Goal: Task Accomplishment & Management: Complete application form

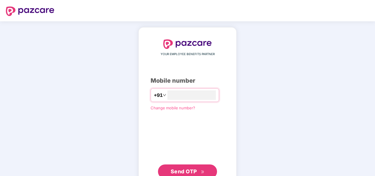
type input "**********"
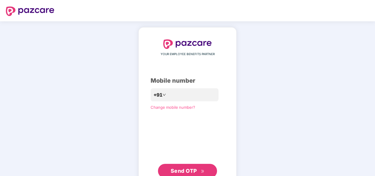
click at [185, 170] on span "Send OTP" at bounding box center [184, 170] width 26 height 6
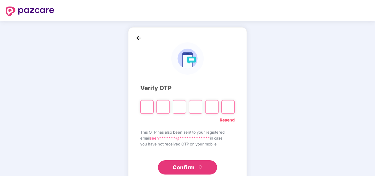
type input "*"
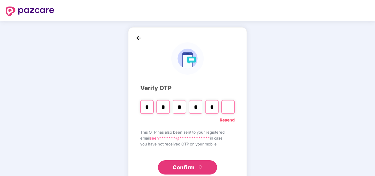
type input "*"
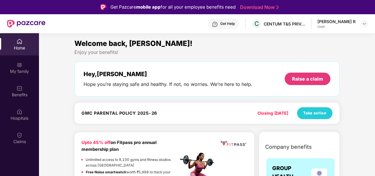
click at [18, 50] on div "Home" at bounding box center [19, 48] width 39 height 6
click at [19, 69] on div "My family" at bounding box center [19, 71] width 39 height 6
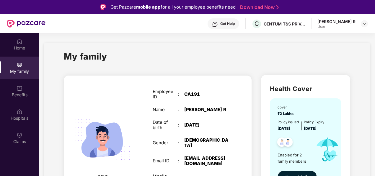
click at [375, 153] on html "Get Pazcare mobile app for all your employee benefits need Download Now Get Hel…" at bounding box center [187, 88] width 375 height 176
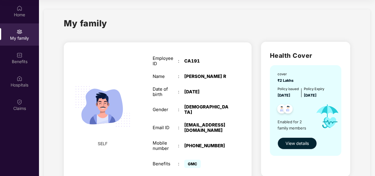
click at [294, 143] on span "View details" at bounding box center [297, 143] width 23 height 7
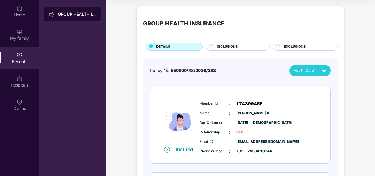
click at [237, 49] on span "INCLUSIONS" at bounding box center [227, 46] width 21 height 5
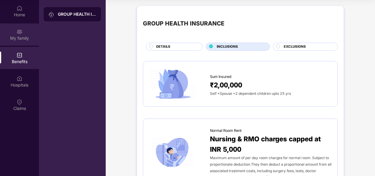
click at [29, 34] on div "My family" at bounding box center [19, 34] width 39 height 22
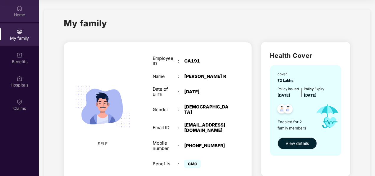
click at [19, 12] on div "Home" at bounding box center [19, 15] width 39 height 6
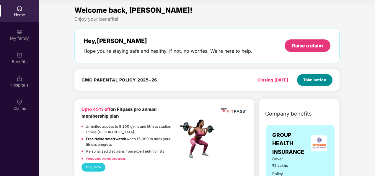
click at [319, 81] on span "Take action" at bounding box center [314, 80] width 23 height 6
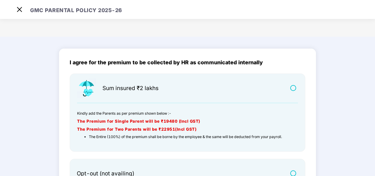
scroll to position [14, 0]
click at [357, 113] on main "I agree for the premium to be collected by HR as communicated internally Sum in…" at bounding box center [187, 145] width 375 height 216
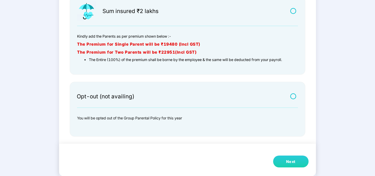
click at [300, 160] on button "Next" at bounding box center [290, 161] width 35 height 12
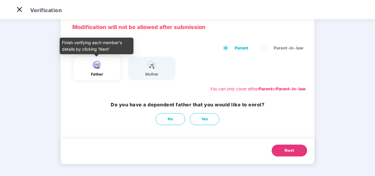
click at [98, 76] on div "father" at bounding box center [97, 74] width 15 height 6
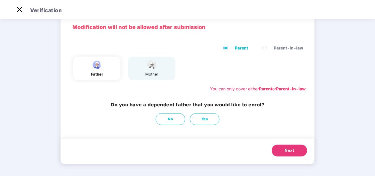
click at [292, 151] on span "Next" at bounding box center [289, 150] width 9 height 6
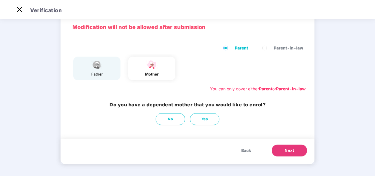
click at [292, 151] on span "Next" at bounding box center [289, 150] width 9 height 6
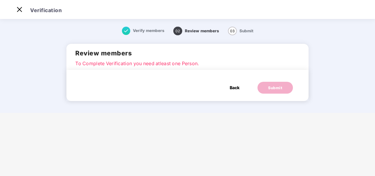
click at [234, 89] on span "Back" at bounding box center [235, 87] width 10 height 7
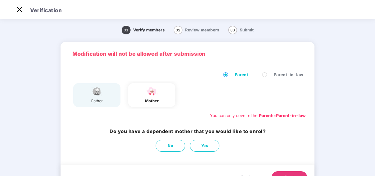
scroll to position [14, 0]
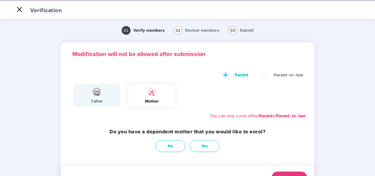
click at [374, 164] on main "01 Verify members 02 Review members 03 Submit Modification will not be allowed …" at bounding box center [187, 110] width 375 height 184
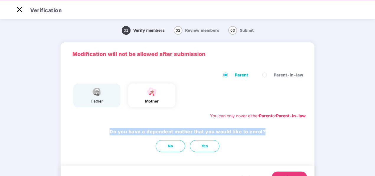
click at [374, 164] on main "01 Verify members 02 Review members 03 Submit Modification will not be allowed …" at bounding box center [187, 110] width 375 height 184
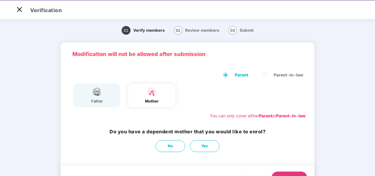
click at [109, 93] on div "father" at bounding box center [96, 95] width 47 height 24
click at [150, 93] on img at bounding box center [152, 91] width 15 height 10
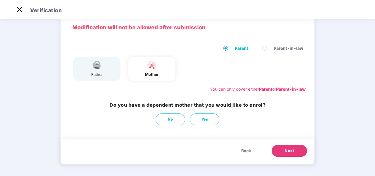
scroll to position [14, 0]
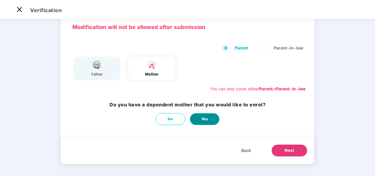
click at [210, 124] on button "Yes" at bounding box center [205, 119] width 30 height 12
select select "******"
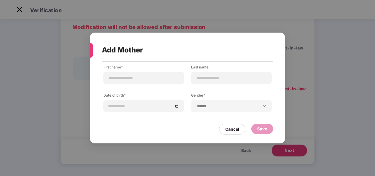
click at [230, 129] on div "Cancel" at bounding box center [232, 129] width 14 height 7
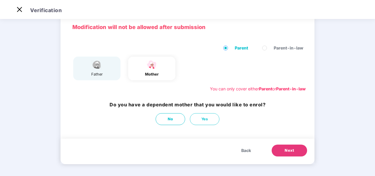
click at [100, 75] on div "father" at bounding box center [97, 74] width 15 height 6
click at [244, 150] on span "Back" at bounding box center [246, 150] width 10 height 7
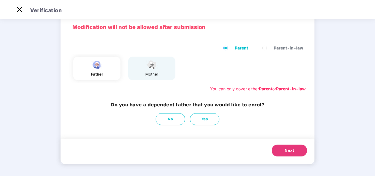
click at [17, 12] on img at bounding box center [19, 9] width 9 height 9
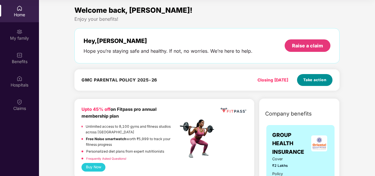
click at [314, 80] on span "Take action" at bounding box center [314, 80] width 23 height 6
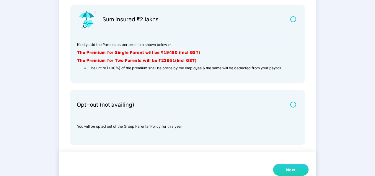
scroll to position [77, 0]
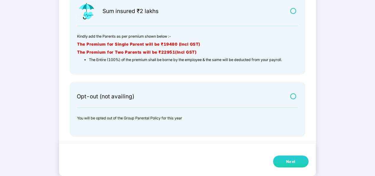
click at [290, 160] on div "Next" at bounding box center [290, 161] width 9 height 6
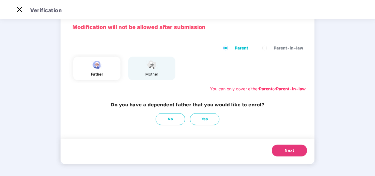
scroll to position [27, 0]
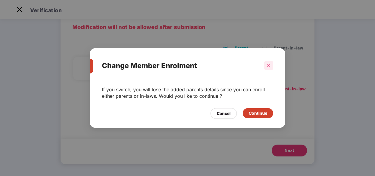
click at [270, 67] on icon "close" at bounding box center [269, 65] width 4 height 4
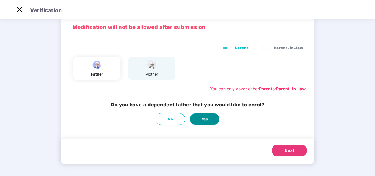
click at [207, 120] on span "Yes" at bounding box center [205, 119] width 7 height 6
select select "****"
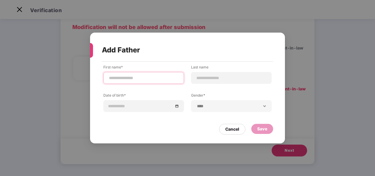
click at [120, 79] on input at bounding box center [143, 78] width 71 height 6
paste input "**********"
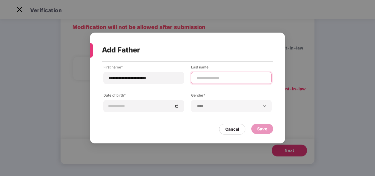
click at [225, 78] on input at bounding box center [231, 78] width 71 height 6
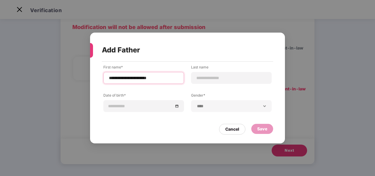
drag, startPoint x: 166, startPoint y: 77, endPoint x: 131, endPoint y: 77, distance: 35.2
click at [131, 77] on input "**********" at bounding box center [143, 78] width 71 height 6
type input "*********"
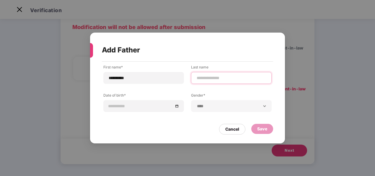
click at [216, 78] on input at bounding box center [231, 78] width 71 height 6
paste input "**********"
drag, startPoint x: 216, startPoint y: 78, endPoint x: 174, endPoint y: 111, distance: 53.4
click at [174, 111] on div "**********" at bounding box center [187, 92] width 168 height 56
type input "**********"
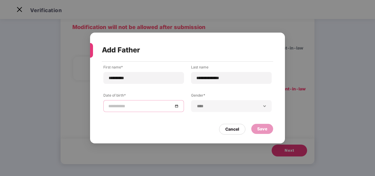
click at [163, 107] on input at bounding box center [140, 106] width 65 height 7
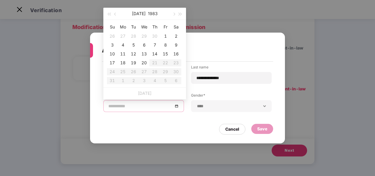
type input "**********"
click at [111, 14] on span "button" at bounding box center [109, 14] width 3 height 3
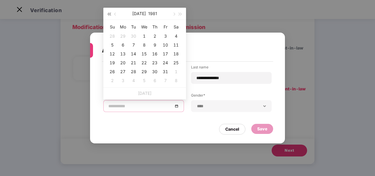
click at [111, 14] on span "button" at bounding box center [109, 14] width 3 height 3
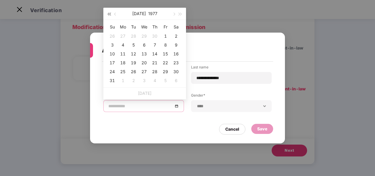
click at [111, 14] on span "button" at bounding box center [109, 14] width 3 height 3
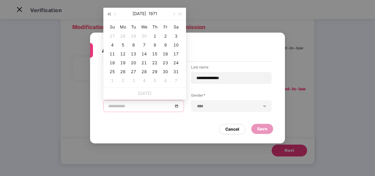
click at [111, 14] on span "button" at bounding box center [109, 14] width 3 height 3
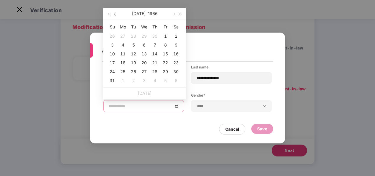
click at [116, 12] on button "button" at bounding box center [115, 14] width 7 height 12
click at [173, 14] on span "button" at bounding box center [173, 14] width 3 height 3
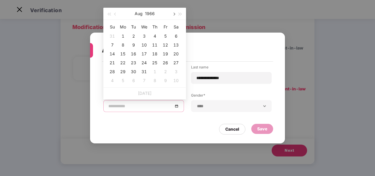
click at [173, 14] on span "button" at bounding box center [173, 14] width 3 height 3
type input "**********"
click at [165, 44] on div "9" at bounding box center [165, 44] width 7 height 7
click at [168, 106] on input at bounding box center [140, 106] width 65 height 7
type input "**********"
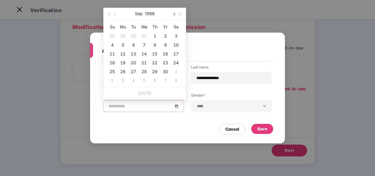
click at [174, 13] on span "button" at bounding box center [173, 14] width 3 height 3
click at [165, 45] on div "9" at bounding box center [165, 44] width 7 height 7
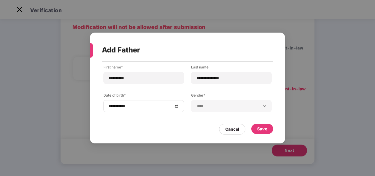
click at [179, 105] on div "**********" at bounding box center [143, 106] width 81 height 12
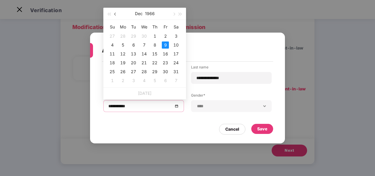
click at [117, 14] on span "button" at bounding box center [115, 14] width 3 height 3
type input "**********"
click at [144, 44] on div "9" at bounding box center [144, 44] width 7 height 7
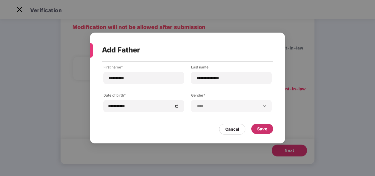
click at [259, 129] on div "Save" at bounding box center [262, 128] width 10 height 7
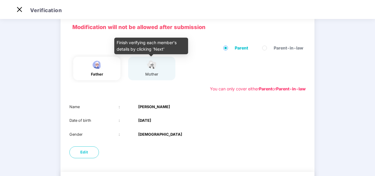
click at [152, 74] on div "mother" at bounding box center [152, 74] width 15 height 6
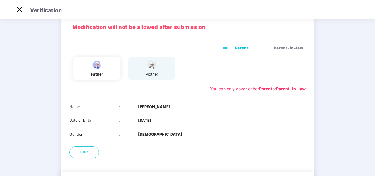
click at [374, 165] on main "01 Verify members 02 Review members 03 Submit Modification will not be allowed …" at bounding box center [187, 100] width 375 height 218
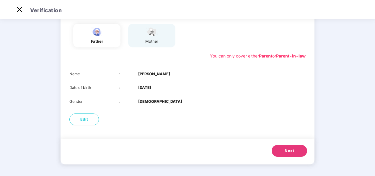
scroll to position [60, 0]
click at [295, 151] on button "Next" at bounding box center [289, 150] width 35 height 12
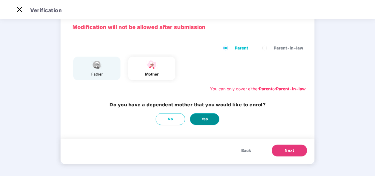
click at [204, 120] on span "Yes" at bounding box center [205, 119] width 7 height 6
select select "******"
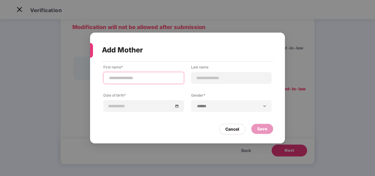
click at [117, 76] on input at bounding box center [143, 78] width 71 height 6
paste input "**********"
drag, startPoint x: 156, startPoint y: 78, endPoint x: 133, endPoint y: 78, distance: 23.1
click at [133, 78] on input "**********" at bounding box center [143, 78] width 71 height 6
type input "**********"
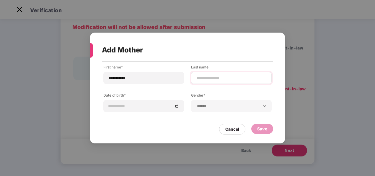
click at [194, 76] on div at bounding box center [231, 78] width 81 height 12
click at [198, 78] on input at bounding box center [231, 78] width 71 height 6
paste input "**********"
type input "**********"
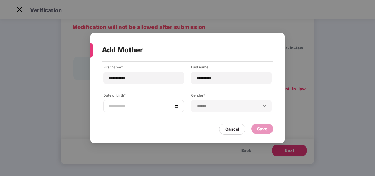
click at [178, 106] on div at bounding box center [143, 106] width 71 height 7
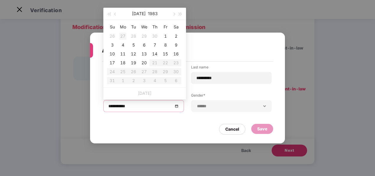
type input "**********"
click at [110, 15] on button "button" at bounding box center [109, 14] width 7 height 12
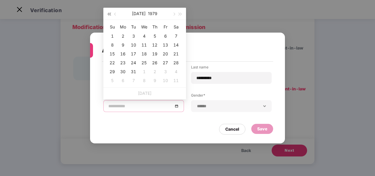
click at [110, 15] on button "button" at bounding box center [109, 14] width 7 height 12
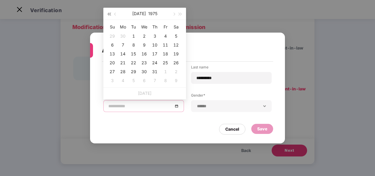
click at [110, 15] on button "button" at bounding box center [109, 14] width 7 height 12
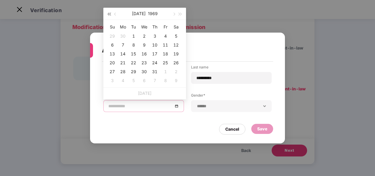
click at [110, 15] on button "button" at bounding box center [109, 14] width 7 height 12
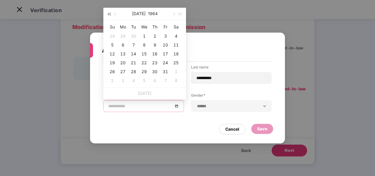
click at [110, 15] on button "button" at bounding box center [109, 14] width 7 height 12
click at [181, 13] on button "button" at bounding box center [180, 14] width 7 height 12
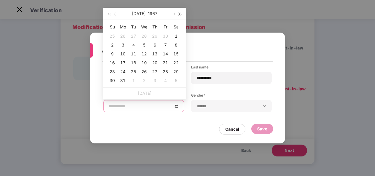
click at [181, 13] on button "button" at bounding box center [180, 14] width 7 height 12
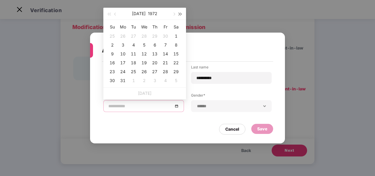
click at [181, 13] on button "button" at bounding box center [180, 14] width 7 height 12
click at [115, 14] on span "button" at bounding box center [115, 14] width 3 height 3
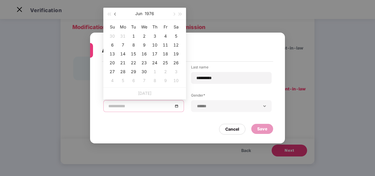
click at [115, 14] on span "button" at bounding box center [115, 14] width 3 height 3
type input "**********"
click at [164, 61] on div "23" at bounding box center [165, 62] width 7 height 7
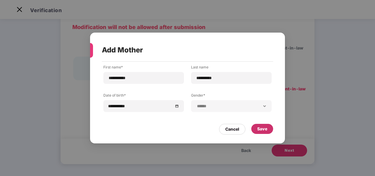
click at [263, 128] on div "Save" at bounding box center [262, 128] width 10 height 7
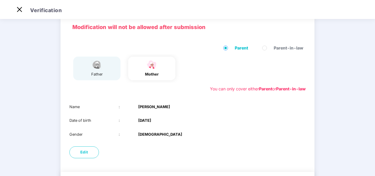
click at [374, 157] on main "01 Verify members 02 Review members 03 Submit Modification will not be allowed …" at bounding box center [187, 100] width 375 height 218
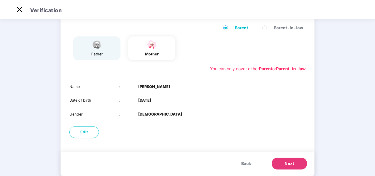
scroll to position [60, 0]
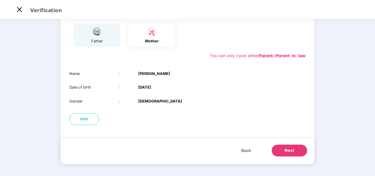
click at [287, 148] on span "Next" at bounding box center [289, 150] width 9 height 6
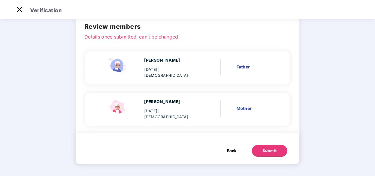
scroll to position [0, 0]
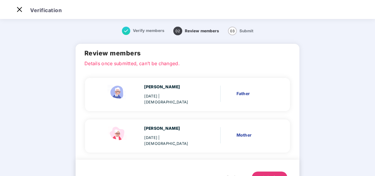
click at [374, 163] on main "Verify members 02 Review members 03 Submit Review members Details once submitte…" at bounding box center [187, 110] width 375 height 184
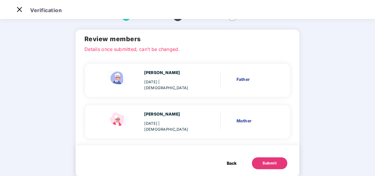
scroll to position [26, 0]
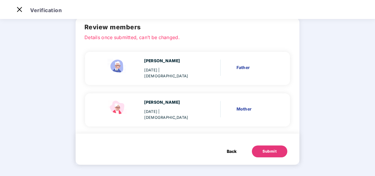
click at [373, 6] on header "Verification" at bounding box center [187, 9] width 375 height 19
click at [277, 152] on button "Submit" at bounding box center [269, 151] width 35 height 12
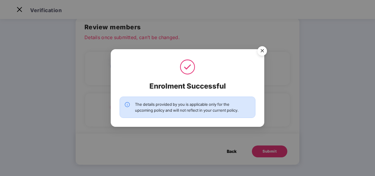
click at [261, 51] on img "Close" at bounding box center [262, 51] width 17 height 17
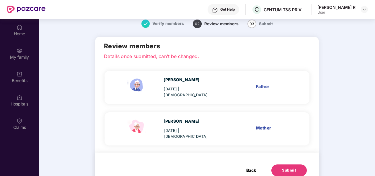
scroll to position [33, 0]
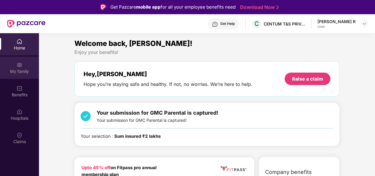
click at [22, 72] on div "My family" at bounding box center [19, 71] width 39 height 6
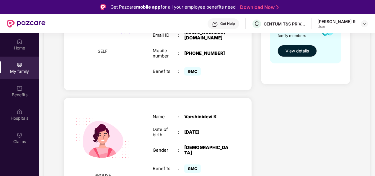
scroll to position [33, 0]
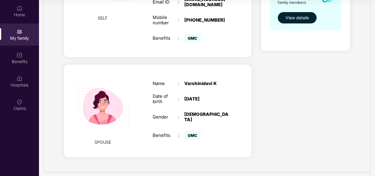
click at [290, 18] on span "View details" at bounding box center [297, 17] width 23 height 7
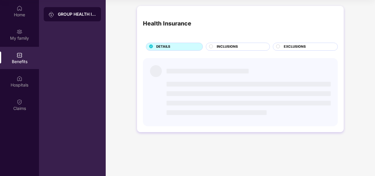
scroll to position [0, 0]
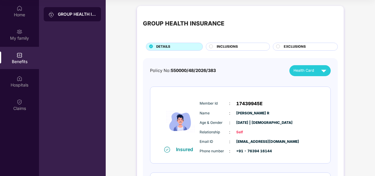
click at [225, 48] on span "INCLUSIONS" at bounding box center [227, 46] width 21 height 5
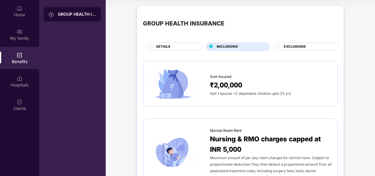
click at [171, 46] on div "DETAILS" at bounding box center [176, 47] width 46 height 6
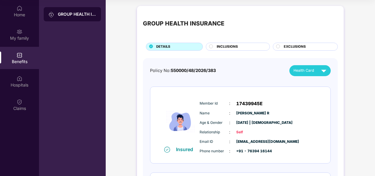
scroll to position [109, 0]
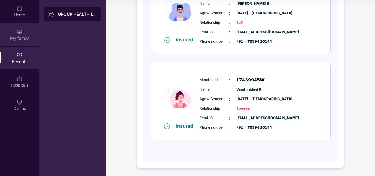
click at [21, 35] on div "My family" at bounding box center [19, 38] width 39 height 6
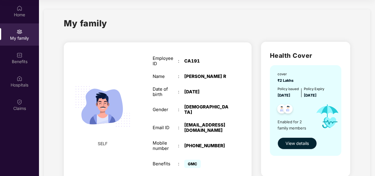
click at [290, 144] on span "View details" at bounding box center [297, 143] width 23 height 7
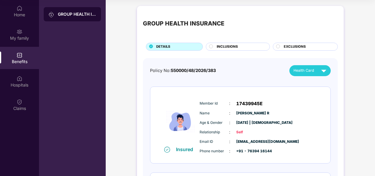
click at [235, 47] on span "INCLUSIONS" at bounding box center [227, 46] width 21 height 5
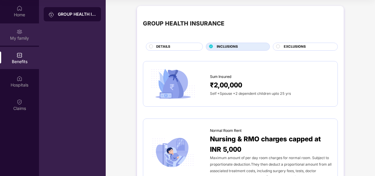
click at [18, 35] on div "My family" at bounding box center [19, 38] width 39 height 6
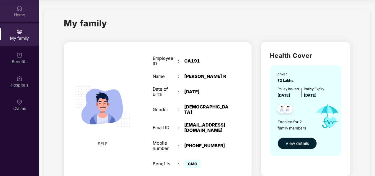
click at [15, 14] on div "Home" at bounding box center [19, 15] width 39 height 6
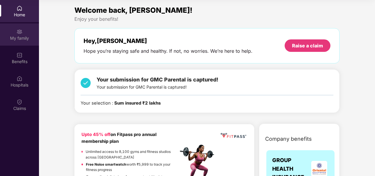
click at [29, 42] on div "My family" at bounding box center [19, 34] width 39 height 22
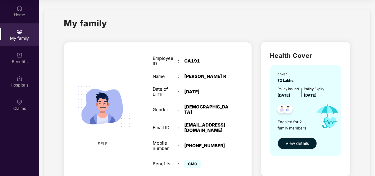
click at [374, 112] on section "My family SELF Employee ID : CA191 Name : [PERSON_NAME] R Date of birth : [DEMO…" at bounding box center [207, 153] width 336 height 306
click at [374, 113] on section "My family SELF Employee ID : CA191 Name : [PERSON_NAME] R Date of birth : [DEMO…" at bounding box center [207, 153] width 336 height 306
click at [373, 141] on section "My family SELF Employee ID : CA191 Name : [PERSON_NAME] R Date of birth : [DEMO…" at bounding box center [207, 153] width 336 height 306
click at [305, 145] on span "View details" at bounding box center [297, 143] width 23 height 7
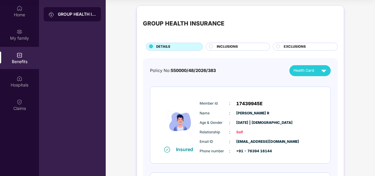
click at [374, 125] on div "GROUP HEALTH INSURANCE DETAILS INCLUSIONS EXCLUSIONS Policy No: 550000/48/2026/…" at bounding box center [241, 144] width 270 height 283
click at [14, 106] on div "Claims" at bounding box center [19, 108] width 39 height 6
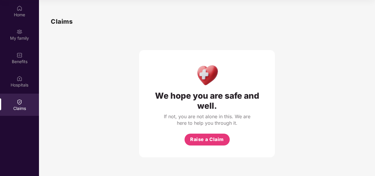
click at [14, 106] on div "Claims" at bounding box center [19, 108] width 39 height 6
click at [16, 79] on div "Hospitals" at bounding box center [19, 81] width 39 height 22
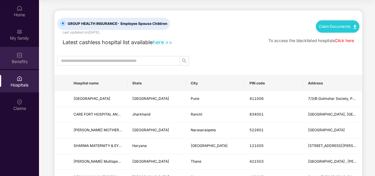
click at [12, 61] on div "Benefits" at bounding box center [19, 62] width 39 height 6
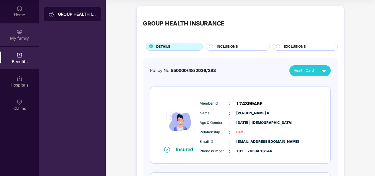
click at [21, 31] on img at bounding box center [20, 32] width 6 height 6
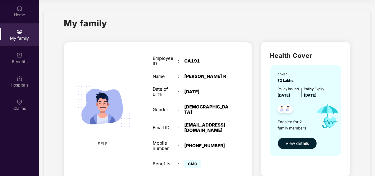
click at [296, 142] on span "View details" at bounding box center [297, 143] width 23 height 7
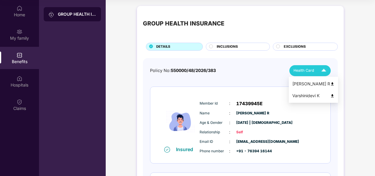
click at [317, 69] on div "Health Card" at bounding box center [311, 70] width 35 height 10
click at [252, 46] on div "INCLUSIONS" at bounding box center [240, 47] width 53 height 6
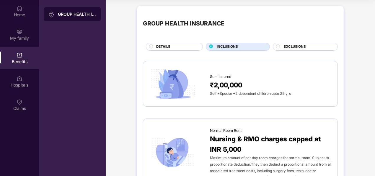
click at [294, 46] on span "EXCLUSIONS" at bounding box center [295, 46] width 22 height 5
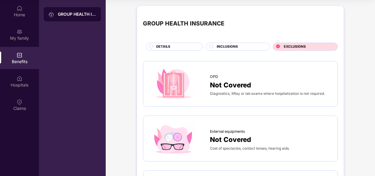
click at [243, 44] on div "INCLUSIONS" at bounding box center [240, 47] width 53 height 6
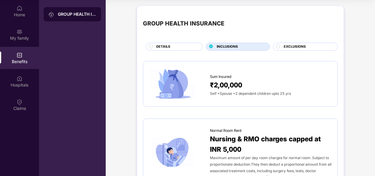
click at [177, 43] on div "DETAILS" at bounding box center [174, 47] width 57 height 8
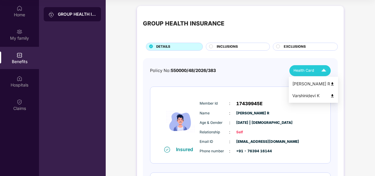
click at [307, 69] on span "Health Card" at bounding box center [304, 70] width 21 height 6
click at [311, 85] on div "[PERSON_NAME] R" at bounding box center [314, 83] width 42 height 7
click at [374, 140] on div "GROUP HEALTH INSURANCE DETAILS INCLUSIONS EXCLUSIONS Policy No: 550000/48/2026/…" at bounding box center [241, 144] width 270 height 283
click at [311, 74] on div "Health Card" at bounding box center [311, 70] width 35 height 10
click at [313, 95] on div "Varshinidevi K" at bounding box center [314, 95] width 42 height 7
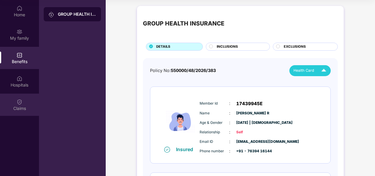
click at [20, 113] on div "Claims" at bounding box center [19, 104] width 39 height 22
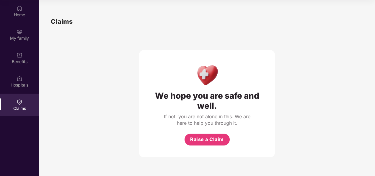
click at [20, 113] on div "Claims" at bounding box center [19, 104] width 39 height 22
click at [19, 83] on div "Hospitals" at bounding box center [19, 85] width 39 height 6
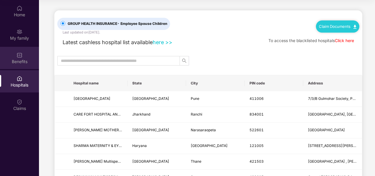
click at [18, 60] on div "Benefits" at bounding box center [19, 62] width 39 height 6
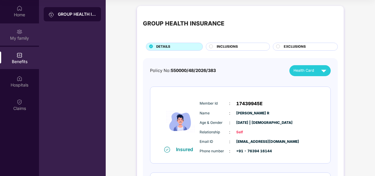
click at [21, 37] on div "My family" at bounding box center [19, 38] width 39 height 6
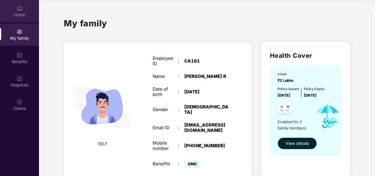
click at [21, 17] on div "Home" at bounding box center [19, 15] width 39 height 6
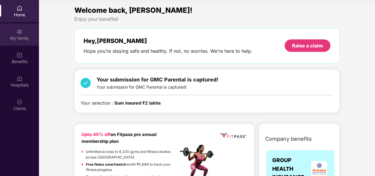
click at [30, 34] on div "My family" at bounding box center [19, 34] width 39 height 22
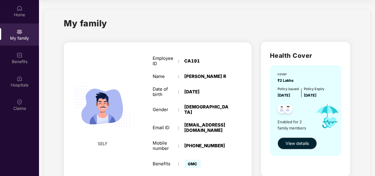
click at [359, 138] on div "My family SELF Employee ID : CA191 Name : [PERSON_NAME] R Date of birth : [DEMO…" at bounding box center [207, 152] width 327 height 287
click at [374, 134] on section "My family SELF Employee ID : CA191 Name : [PERSON_NAME] R Date of birth : [DEMO…" at bounding box center [207, 153] width 336 height 306
click at [24, 14] on div "Home" at bounding box center [19, 15] width 39 height 6
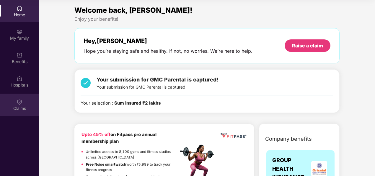
click at [21, 98] on div at bounding box center [20, 101] width 6 height 6
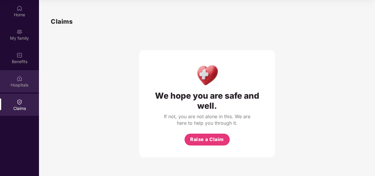
click at [21, 86] on div "Hospitals" at bounding box center [19, 85] width 39 height 6
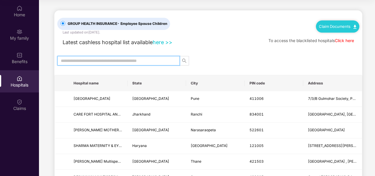
click at [122, 63] on input "text" at bounding box center [116, 60] width 111 height 7
type input "*"
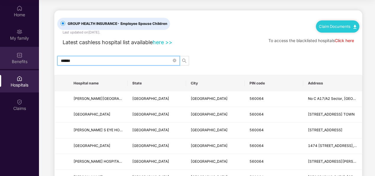
type input "******"
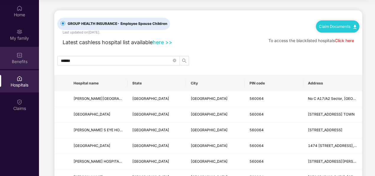
click at [22, 60] on div "Benefits" at bounding box center [19, 62] width 39 height 6
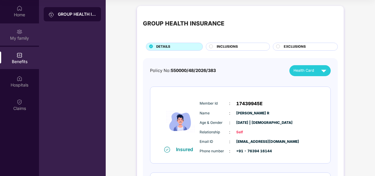
click at [22, 37] on div "My family" at bounding box center [19, 38] width 39 height 6
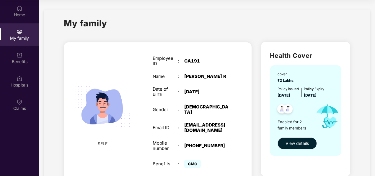
drag, startPoint x: 374, startPoint y: 98, endPoint x: 371, endPoint y: 115, distance: 17.1
click at [371, 115] on section "My family SELF Employee ID : CA191 Name : [PERSON_NAME] R Date of birth : [DEMO…" at bounding box center [207, 153] width 336 height 306
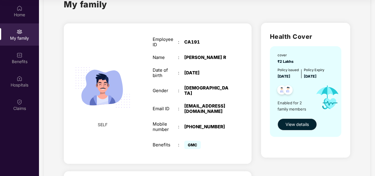
scroll to position [18, 0]
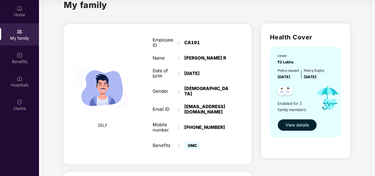
click at [296, 124] on span "View details" at bounding box center [297, 124] width 23 height 7
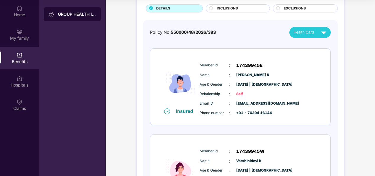
scroll to position [0, 0]
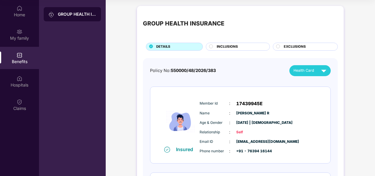
click at [232, 45] on span "INCLUSIONS" at bounding box center [227, 46] width 21 height 5
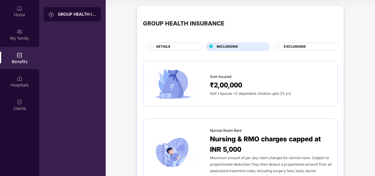
click at [293, 45] on span "EXCLUSIONS" at bounding box center [295, 46] width 22 height 5
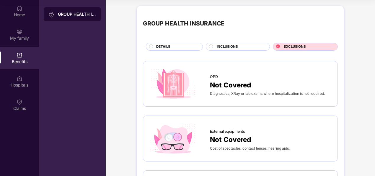
click at [237, 44] on span "INCLUSIONS" at bounding box center [227, 46] width 21 height 5
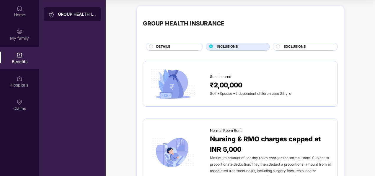
click at [174, 45] on div "DETAILS" at bounding box center [176, 47] width 46 height 6
